Goal: Transaction & Acquisition: Purchase product/service

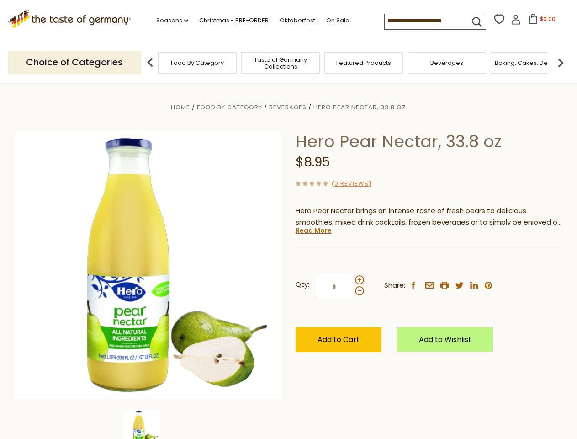
click at [288, 219] on div "Home Food By Category [GEOGRAPHIC_DATA] Hero Pear Nectar, 33.8 oz Hero Pear Nec…" at bounding box center [289, 277] width 562 height 352
click at [169, 21] on link "Seasons dropdown_arrow" at bounding box center [172, 21] width 32 height 10
click at [424, 21] on input at bounding box center [423, 20] width 77 height 13
click at [540, 21] on span "$0.00" at bounding box center [548, 19] width 16 height 8
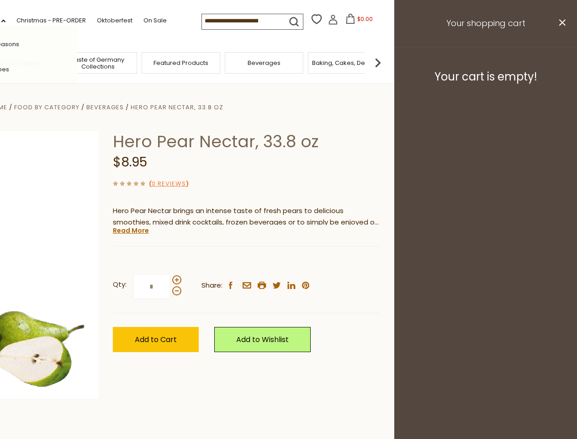
click at [77, 62] on div "All Seasons Recipes Game Day [DATE] [DATE] [DATE][PERSON_NAME] [DATE] Springfes…" at bounding box center [26, 219] width 104 height 387
click at [387, 62] on img at bounding box center [378, 62] width 18 height 18
click at [288, 261] on div "Qty: * Share: facebook email printer twitter linkedin pinterest" at bounding box center [246, 286] width 267 height 53
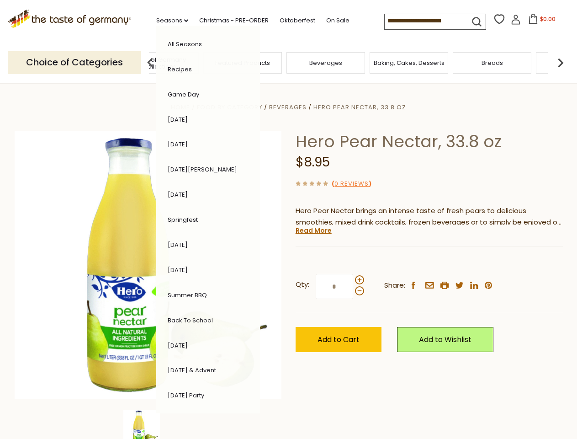
click at [148, 424] on img at bounding box center [141, 427] width 37 height 37
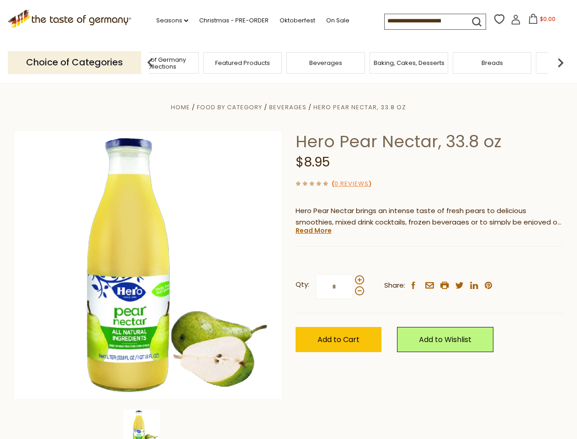
click at [148, 424] on img at bounding box center [141, 427] width 37 height 37
click at [313, 230] on link "Read More" at bounding box center [314, 230] width 36 height 9
